Goal: Check status: Check status

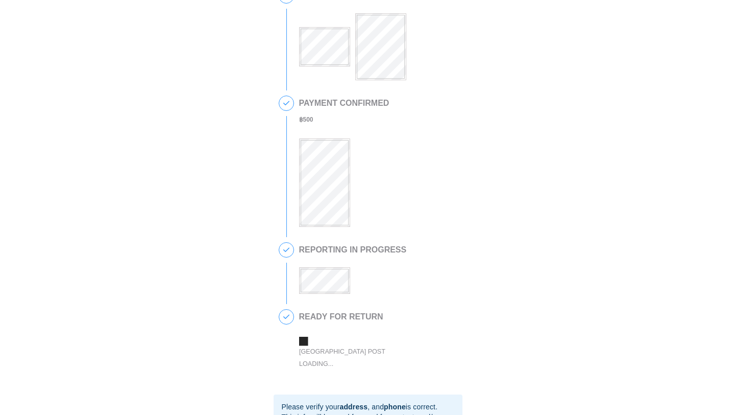
scroll to position [52, 0]
